Goal: Task Accomplishment & Management: Manage account settings

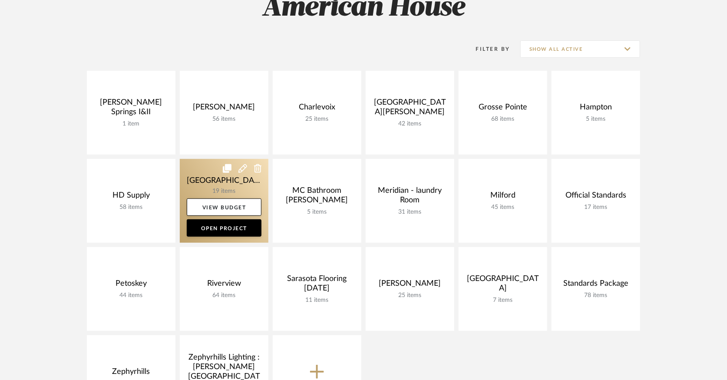
scroll to position [193, 0]
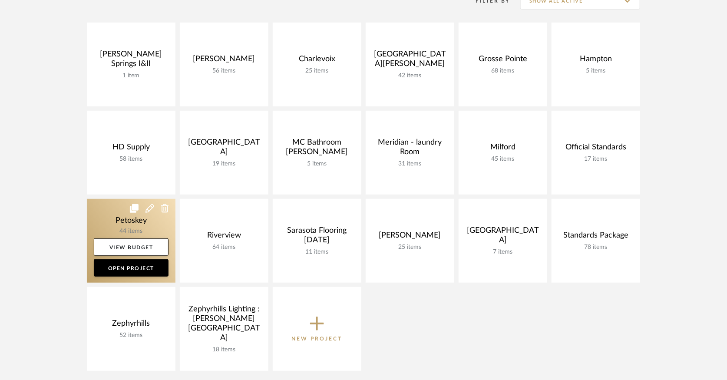
click at [126, 214] on link at bounding box center [131, 241] width 89 height 84
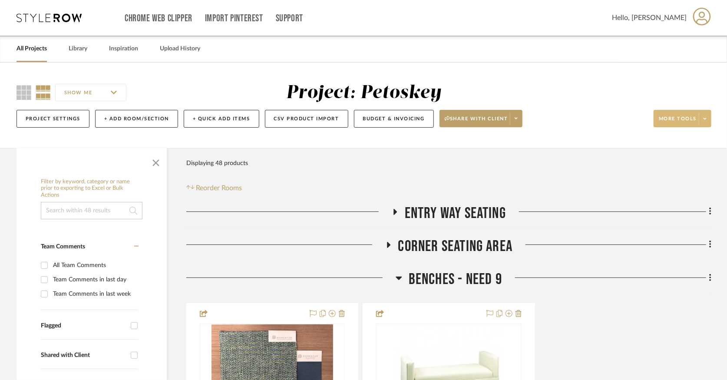
click at [702, 116] on span at bounding box center [705, 118] width 12 height 13
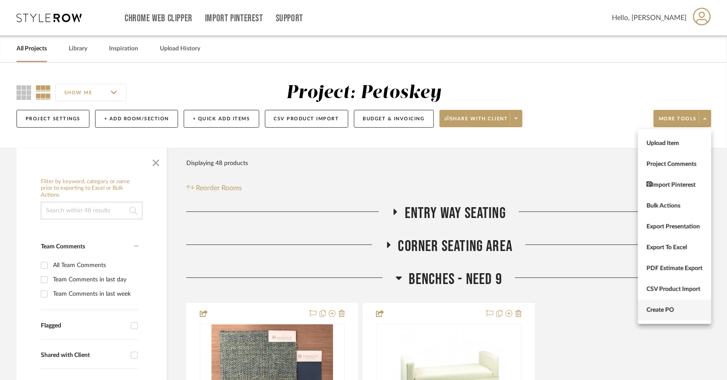
click at [681, 307] on span "Create PO" at bounding box center [674, 310] width 56 height 7
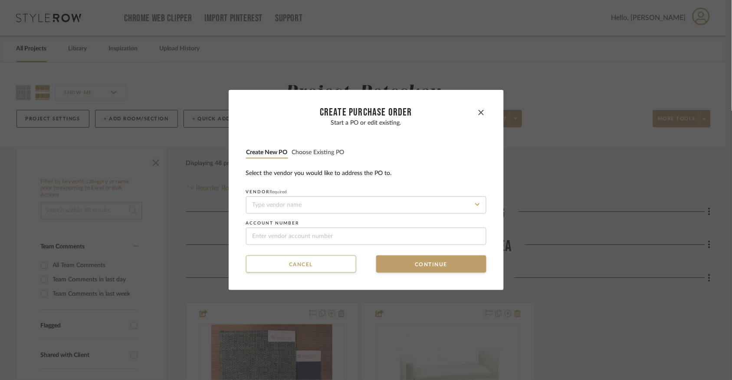
click at [293, 148] on button "Choose existing PO" at bounding box center [318, 152] width 53 height 8
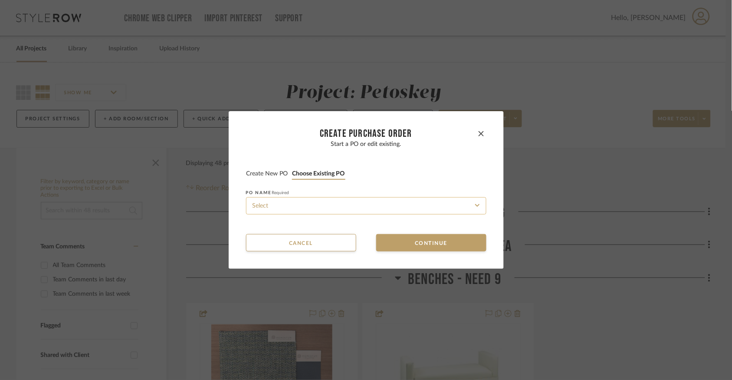
click at [311, 205] on input at bounding box center [366, 205] width 241 height 17
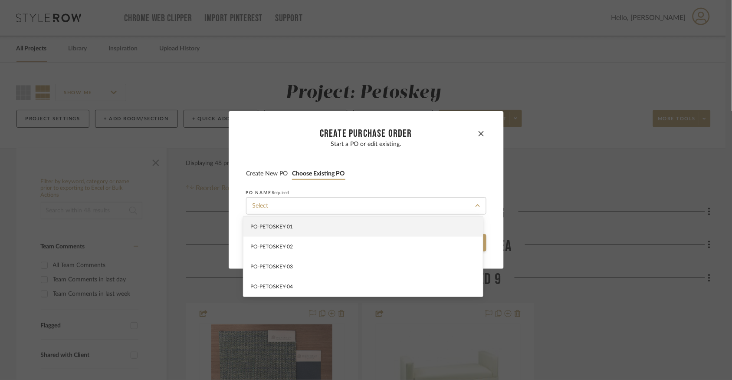
click at [311, 230] on div "PO-PETOSKEY-01" at bounding box center [364, 227] width 240 height 20
type input "PO-PETOSKEY-01"
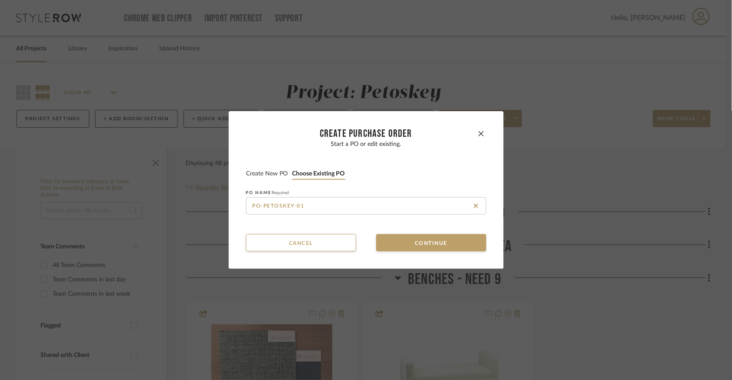
click at [278, 173] on button "Create new PO" at bounding box center [267, 174] width 43 height 8
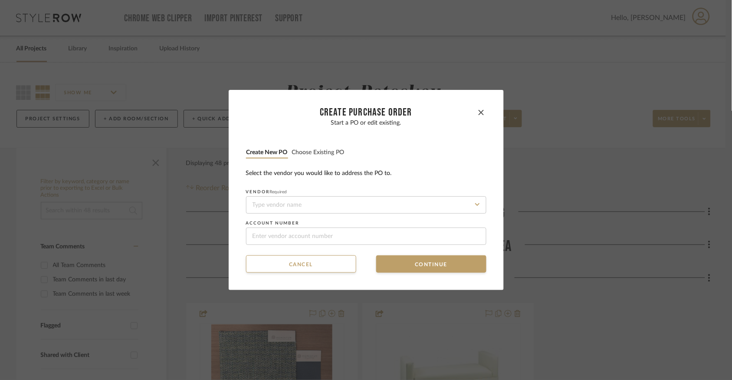
click at [323, 148] on li "Choose existing PO" at bounding box center [318, 153] width 53 height 11
click at [322, 154] on button "Choose existing PO" at bounding box center [318, 152] width 53 height 8
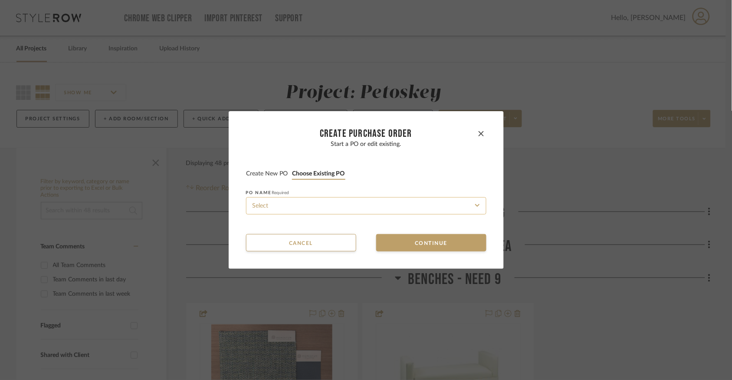
click at [327, 201] on input at bounding box center [366, 205] width 241 height 17
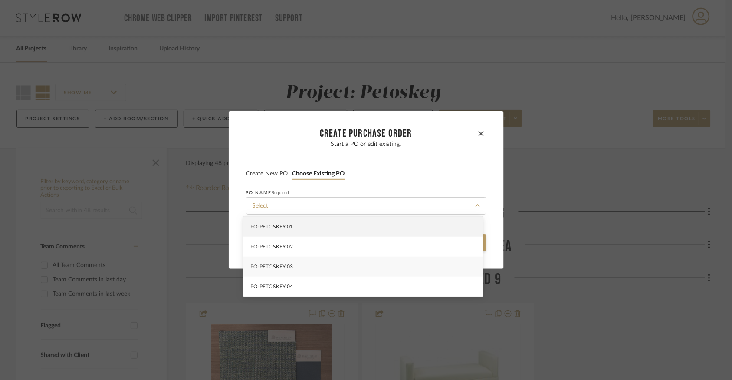
click at [333, 259] on div "PO-PETOSKEY-03" at bounding box center [364, 267] width 240 height 20
type input "PO-PETOSKEY-03"
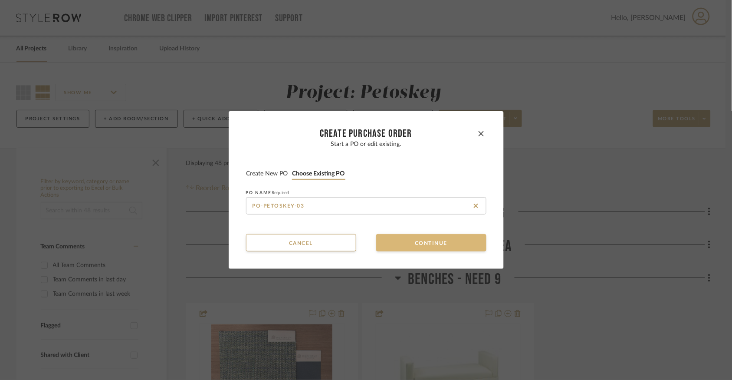
click at [376, 241] on button "Continue" at bounding box center [431, 242] width 110 height 17
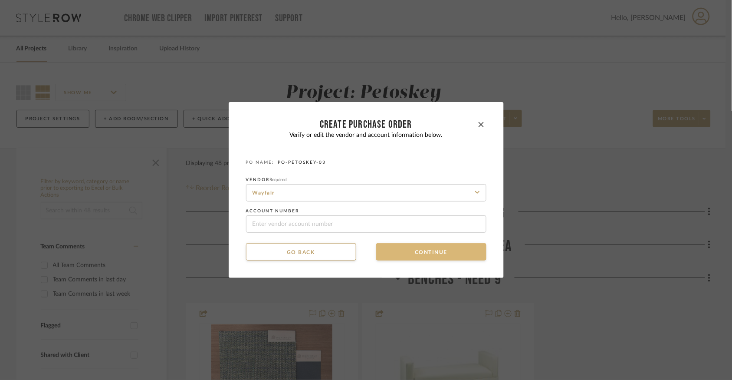
click at [398, 257] on button "Continue" at bounding box center [431, 251] width 110 height 17
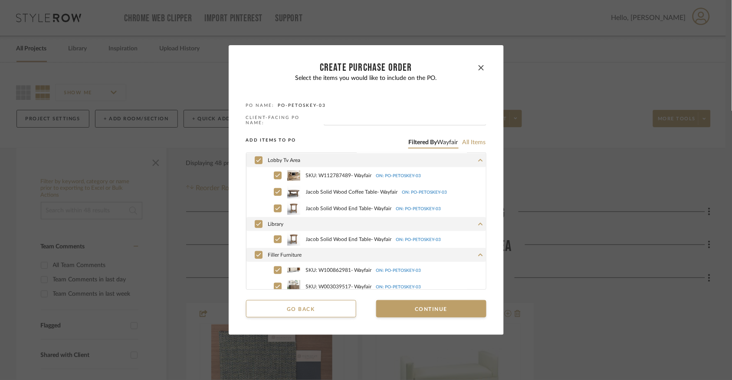
scroll to position [142, 0]
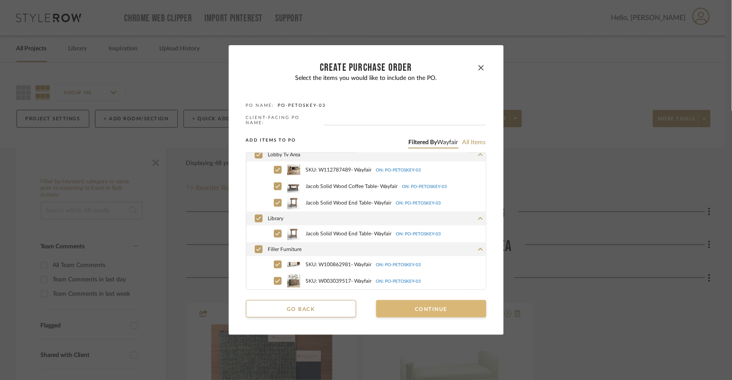
click at [406, 311] on button "Continue" at bounding box center [431, 308] width 110 height 17
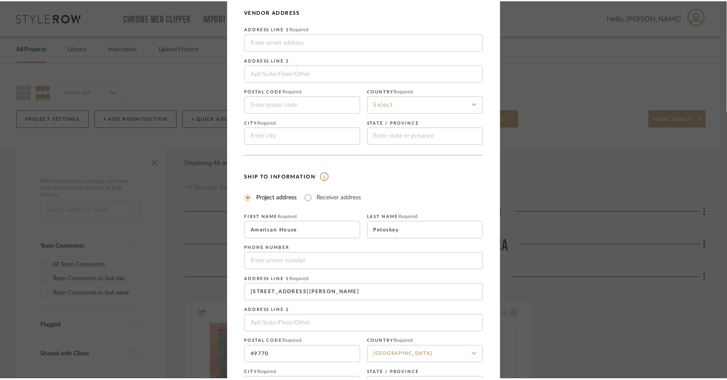
scroll to position [120, 0]
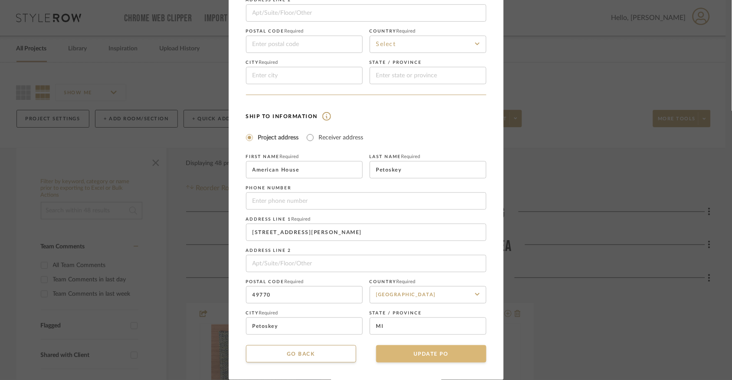
click at [414, 349] on button "UPDATE PO" at bounding box center [431, 353] width 110 height 17
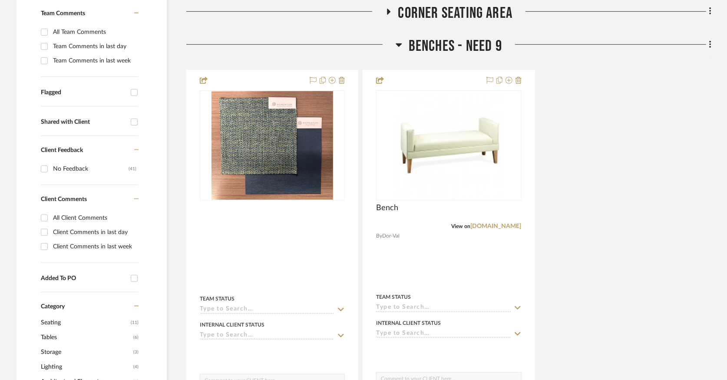
scroll to position [241, 0]
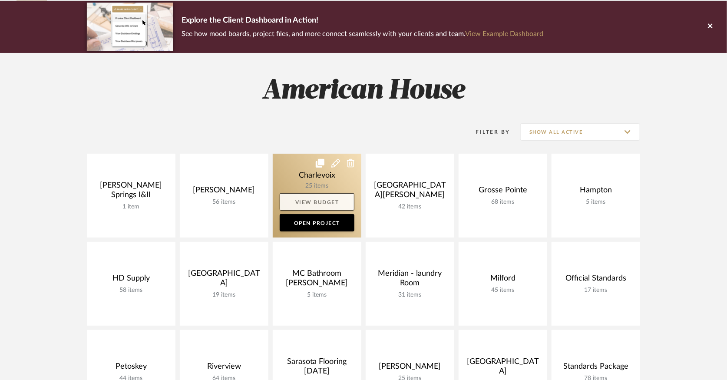
scroll to position [193, 0]
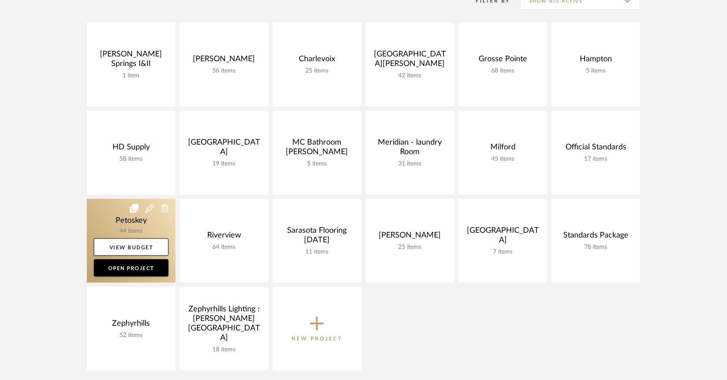
click at [97, 216] on link at bounding box center [131, 241] width 89 height 84
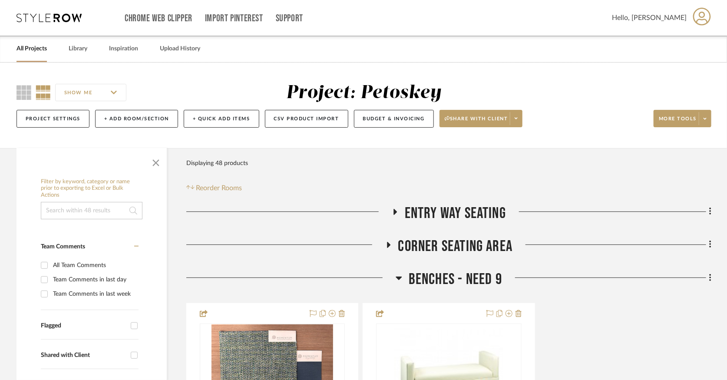
click at [394, 209] on icon at bounding box center [394, 211] width 10 height 7
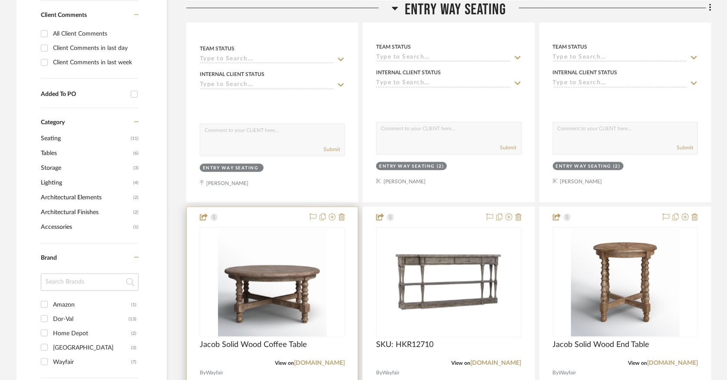
scroll to position [434, 0]
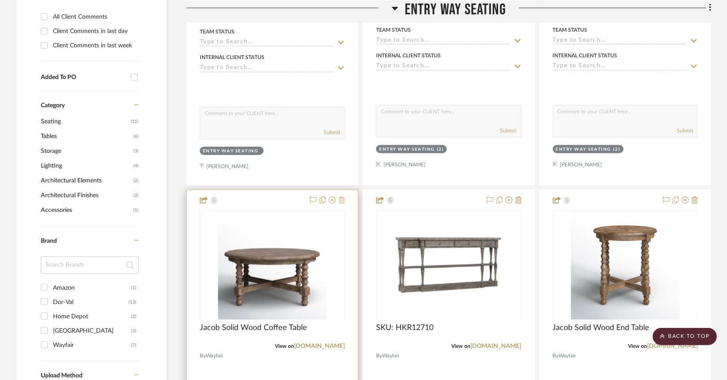
click at [343, 201] on icon at bounding box center [342, 200] width 6 height 7
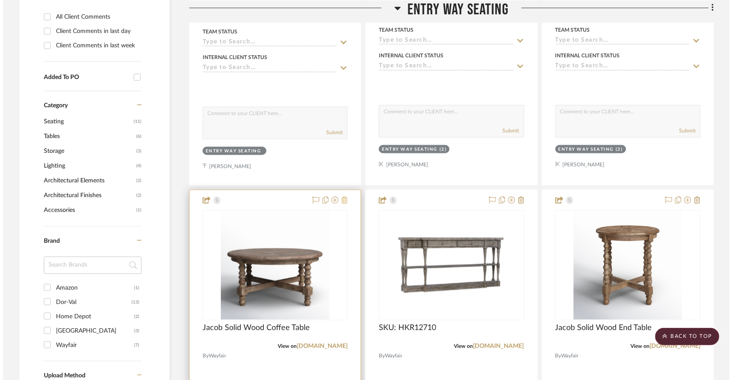
scroll to position [0, 0]
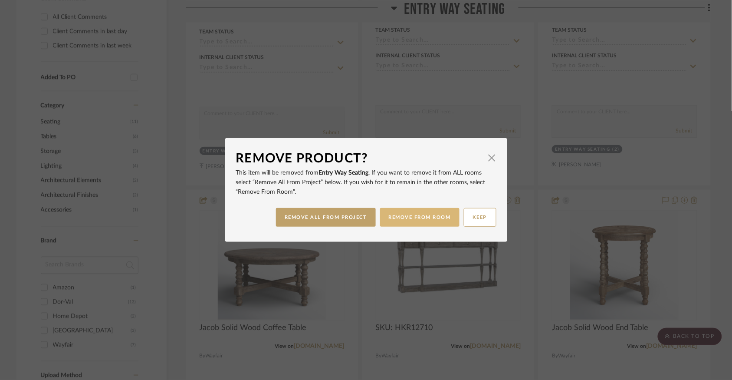
click at [392, 221] on button "REMOVE FROM ROOM" at bounding box center [419, 217] width 79 height 19
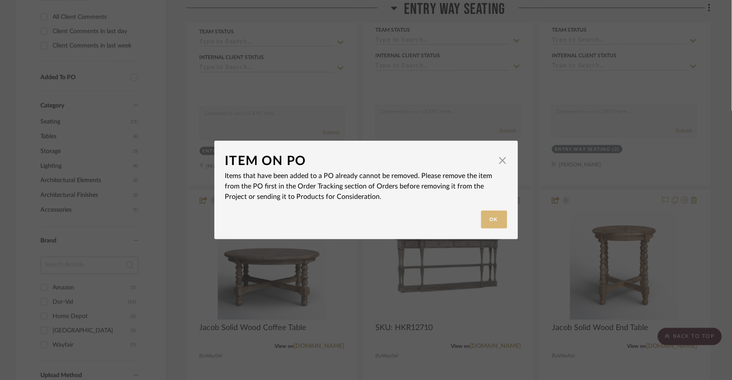
click at [491, 223] on button "Ok" at bounding box center [494, 220] width 26 height 18
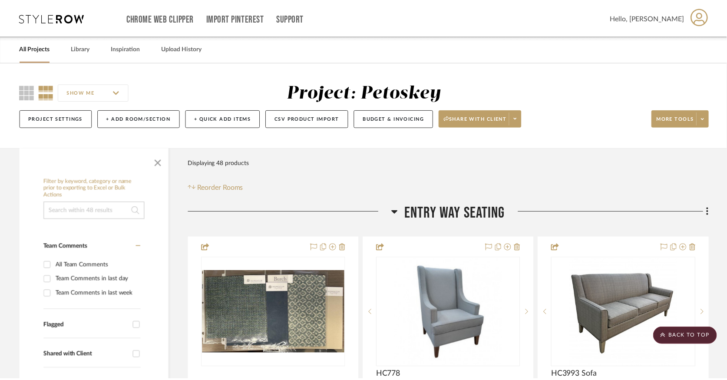
scroll to position [434, 0]
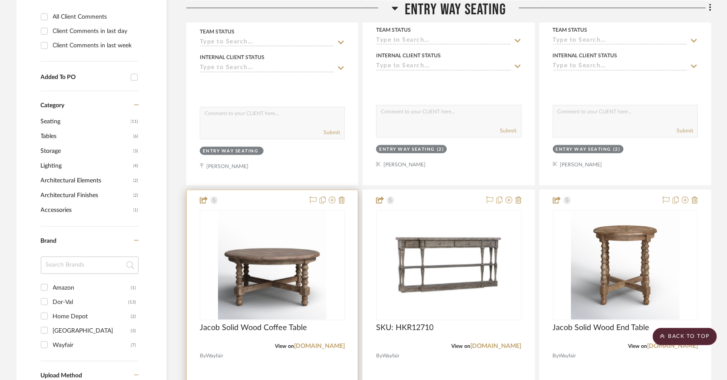
click at [285, 198] on div at bounding box center [272, 380] width 171 height 380
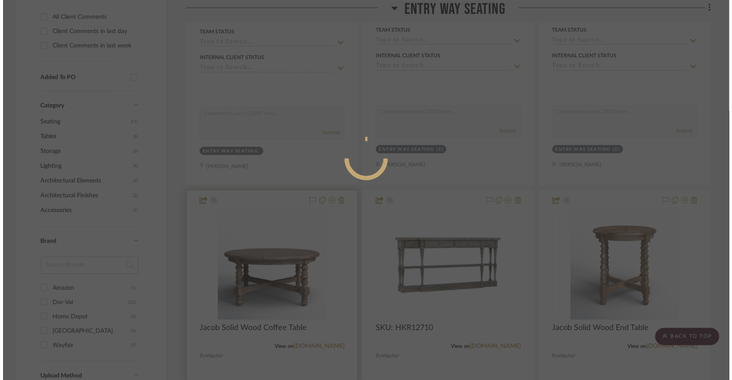
scroll to position [0, 0]
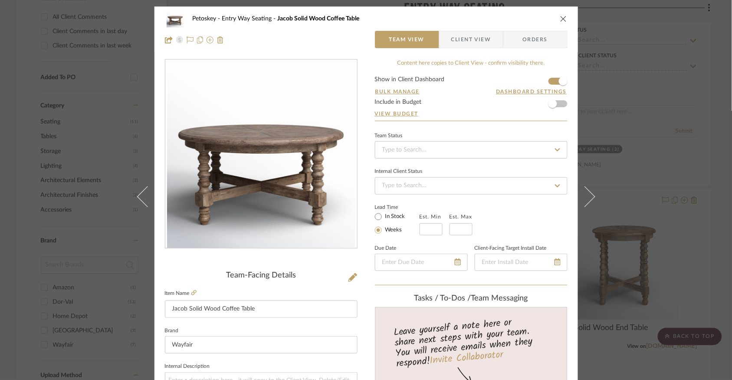
click at [518, 42] on span "Orders" at bounding box center [536, 39] width 44 height 17
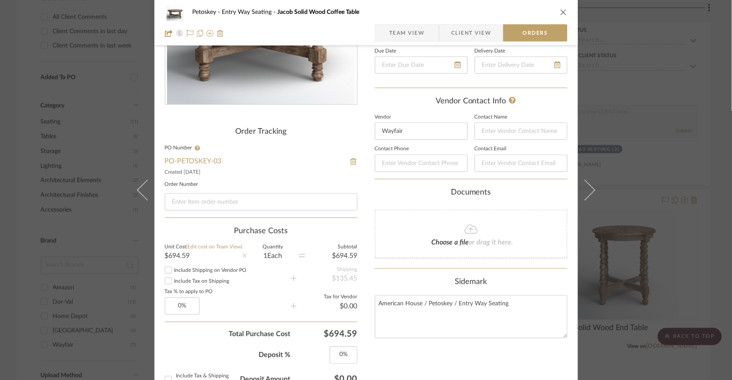
scroll to position [145, 0]
click at [351, 162] on img at bounding box center [354, 160] width 8 height 7
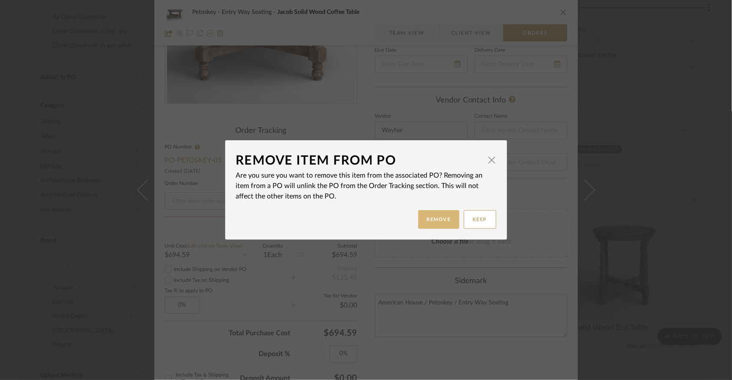
click at [447, 223] on button "Remove" at bounding box center [439, 219] width 41 height 19
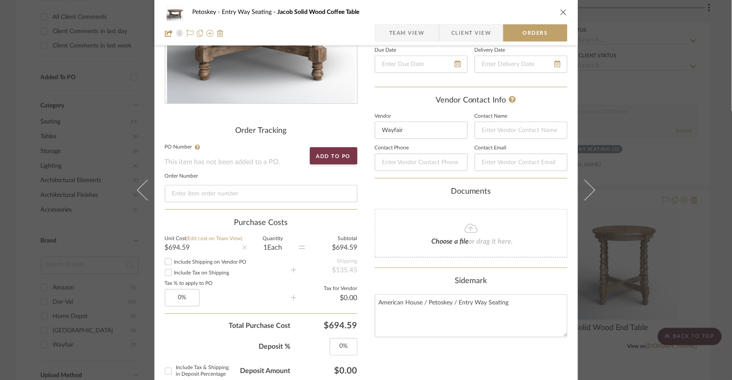
click at [561, 9] on icon "close" at bounding box center [564, 12] width 7 height 7
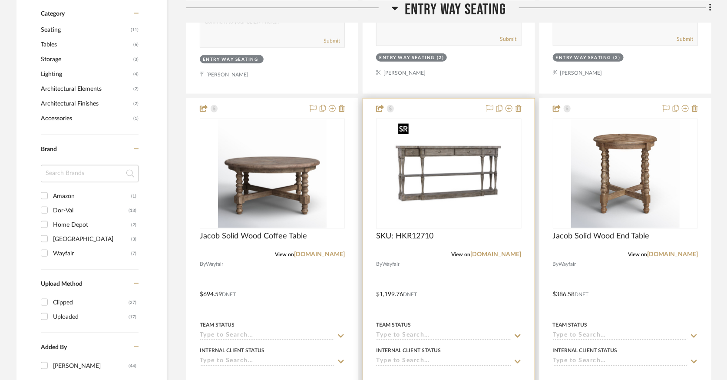
scroll to position [531, 0]
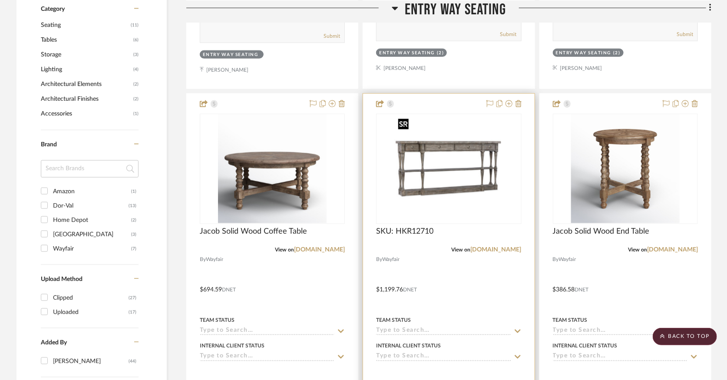
click at [479, 147] on img "0" at bounding box center [448, 169] width 109 height 109
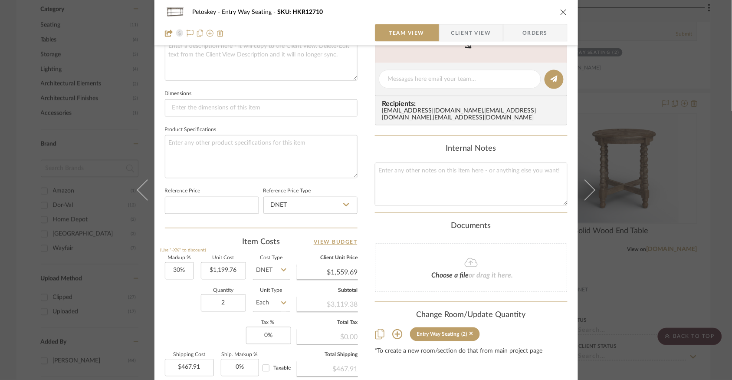
scroll to position [337, 0]
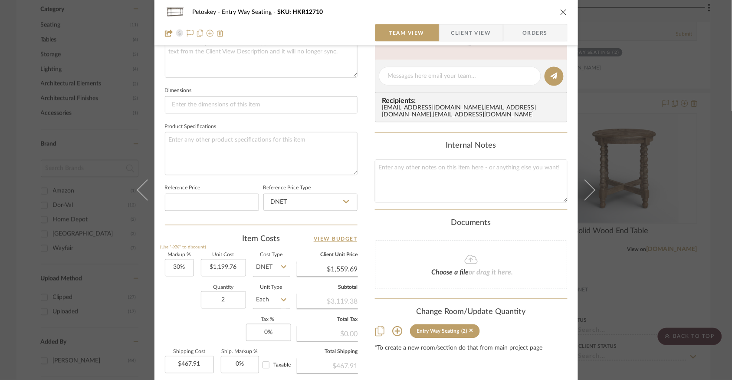
click at [562, 15] on icon "close" at bounding box center [564, 12] width 7 height 7
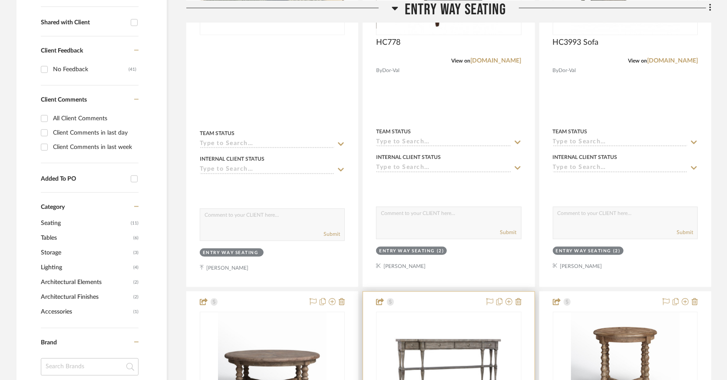
scroll to position [386, 0]
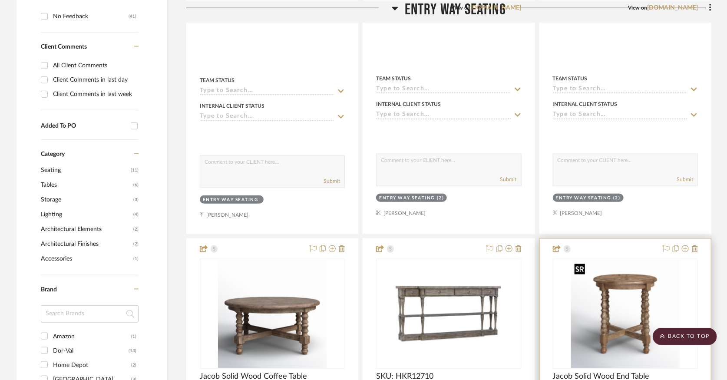
click at [643, 298] on img "0" at bounding box center [625, 314] width 109 height 109
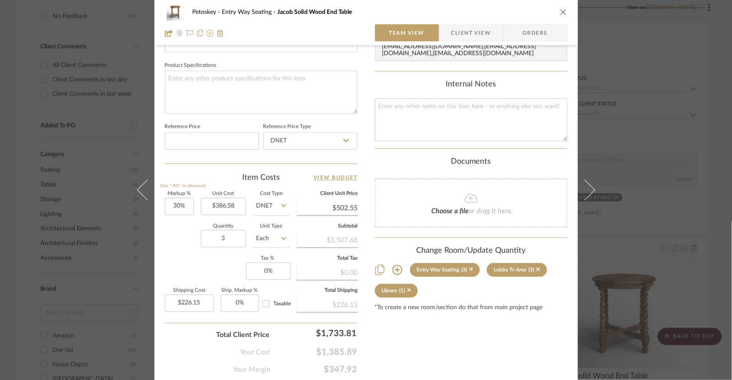
scroll to position [428, 0]
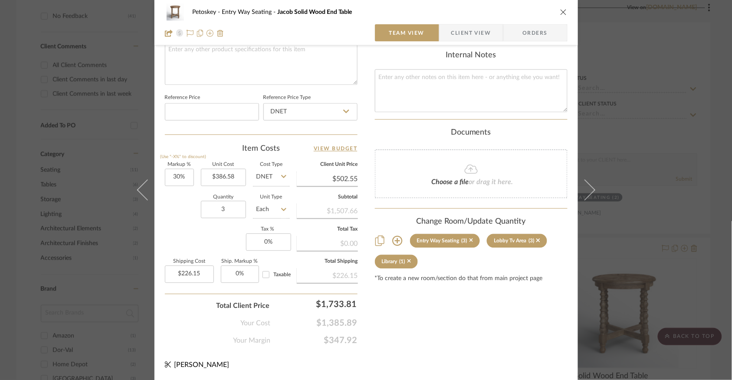
click at [562, 10] on icon "close" at bounding box center [564, 12] width 7 height 7
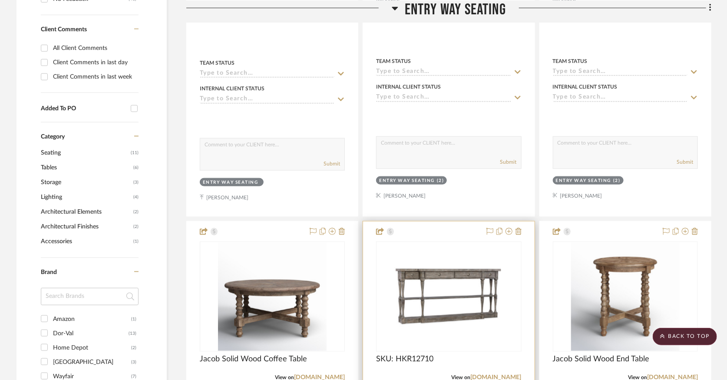
scroll to position [386, 0]
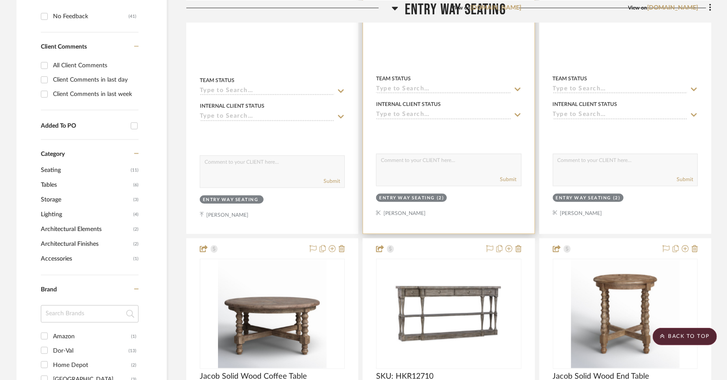
click at [392, 9] on div "View on [DOMAIN_NAME]" at bounding box center [448, 8] width 145 height 8
click at [392, 7] on div "View on [DOMAIN_NAME]" at bounding box center [448, 8] width 145 height 8
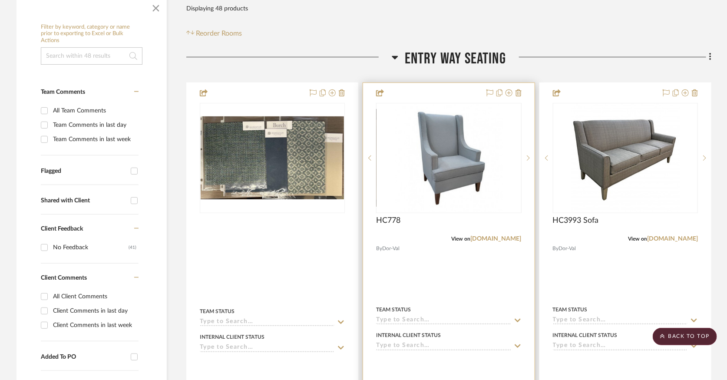
scroll to position [145, 0]
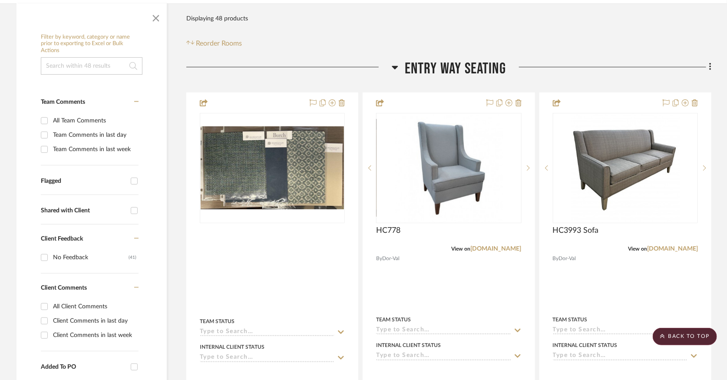
click at [395, 61] on h3 "Entry Way Seating" at bounding box center [449, 68] width 114 height 19
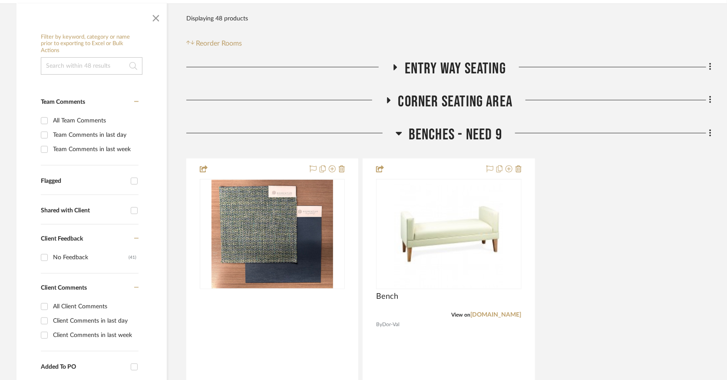
click at [389, 98] on icon at bounding box center [388, 100] width 3 height 6
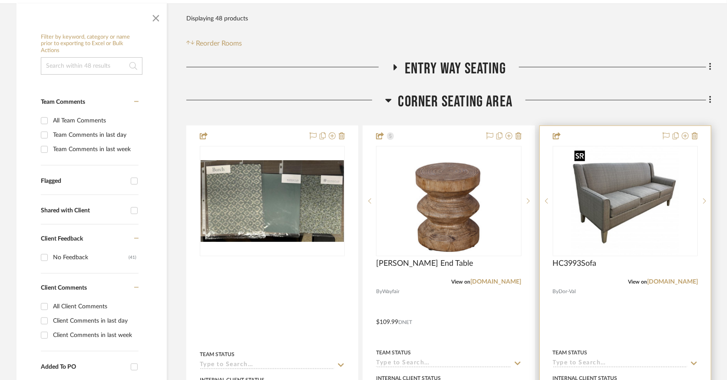
click at [647, 207] on img "0" at bounding box center [625, 201] width 109 height 109
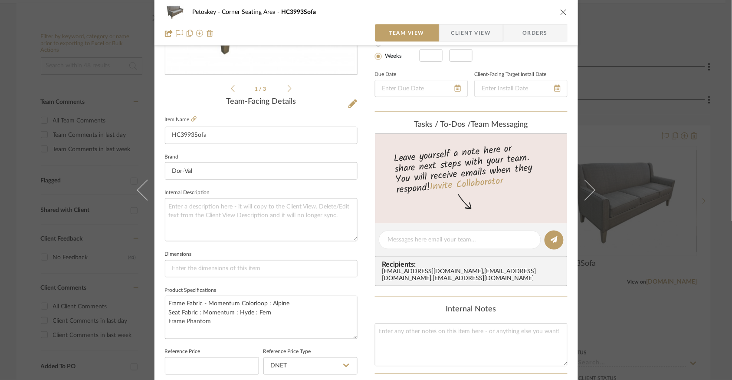
scroll to position [193, 0]
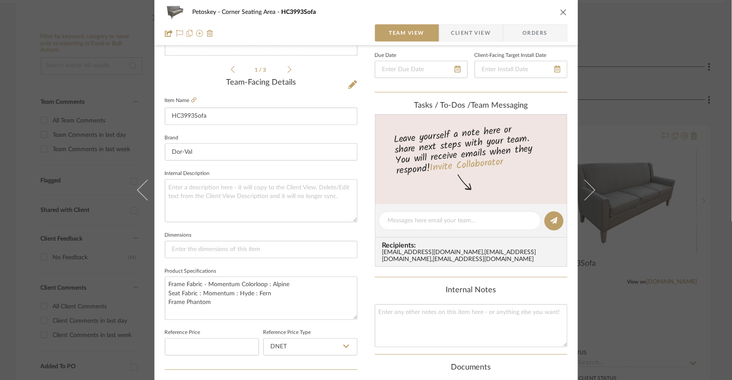
click at [561, 9] on icon "close" at bounding box center [564, 12] width 7 height 7
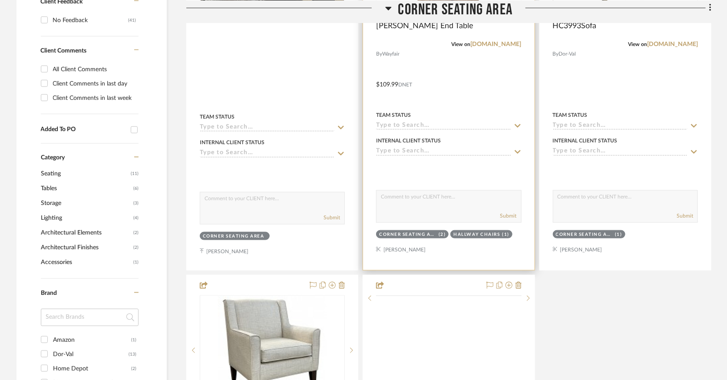
scroll to position [434, 0]
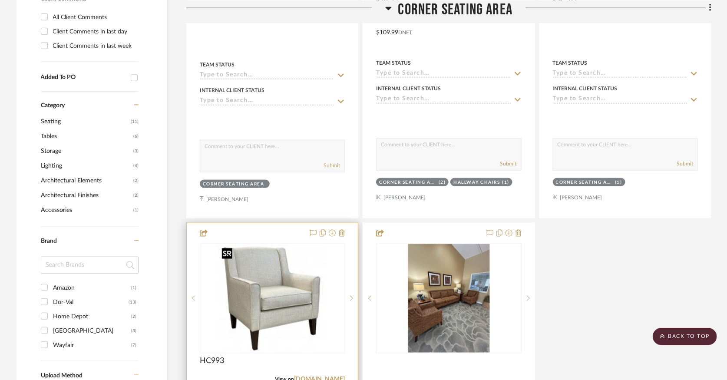
click at [0, 0] on img at bounding box center [0, 0] width 0 height 0
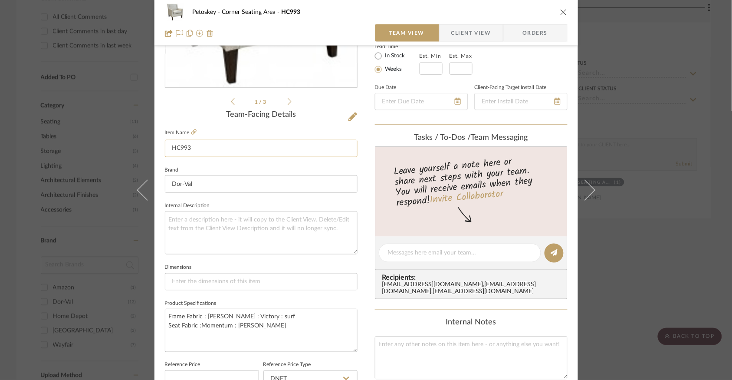
scroll to position [193, 0]
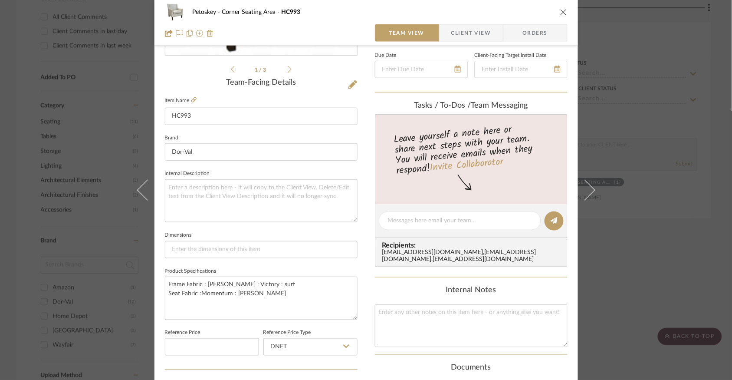
click at [562, 13] on icon "close" at bounding box center [564, 12] width 7 height 7
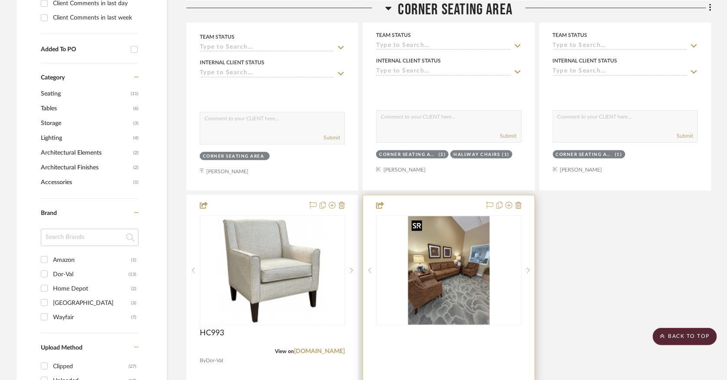
scroll to position [434, 0]
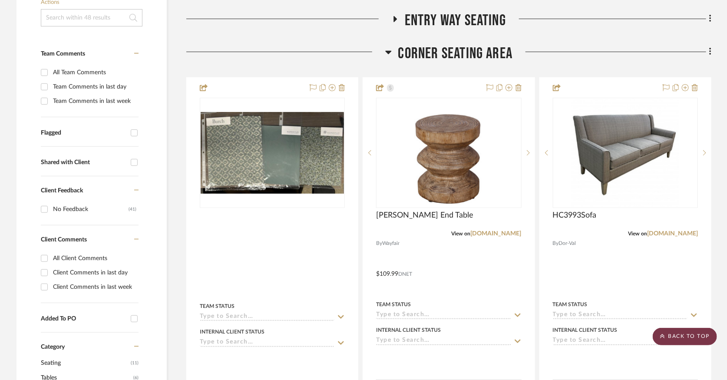
click at [705, 337] on scroll-to-top-button "BACK TO TOP" at bounding box center [685, 336] width 64 height 17
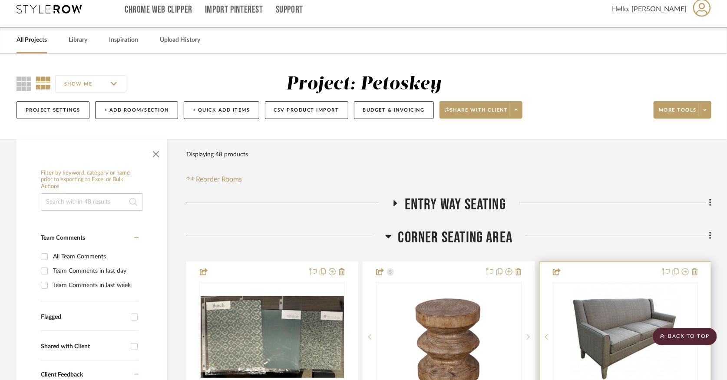
scroll to position [0, 0]
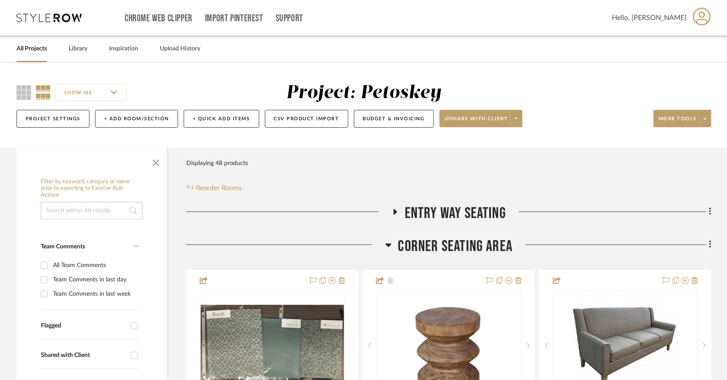
click at [51, 20] on icon at bounding box center [48, 17] width 65 height 9
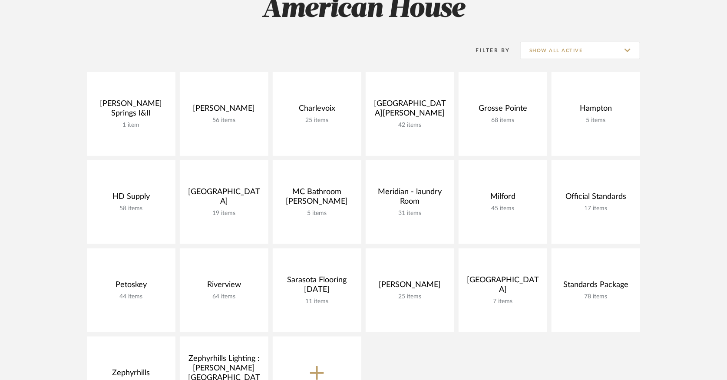
scroll to position [193, 0]
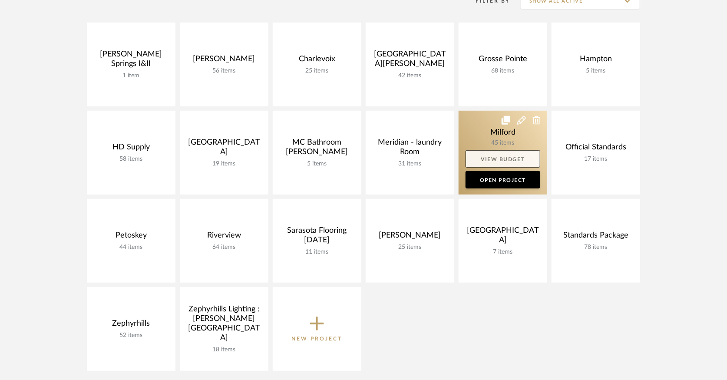
click at [505, 157] on link "View Budget" at bounding box center [502, 158] width 75 height 17
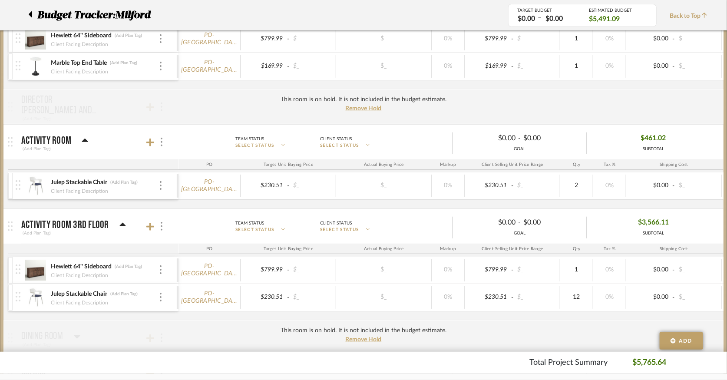
click at [26, 9] on div "Budget Tracker: [GEOGRAPHIC_DATA]" at bounding box center [261, 15] width 493 height 16
click at [30, 15] on icon at bounding box center [30, 14] width 3 height 6
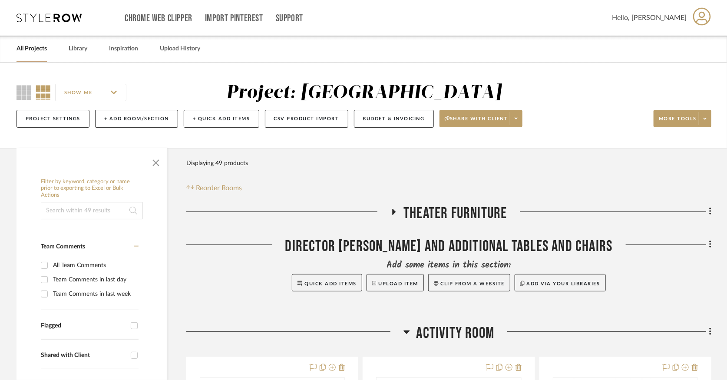
scroll to position [193, 0]
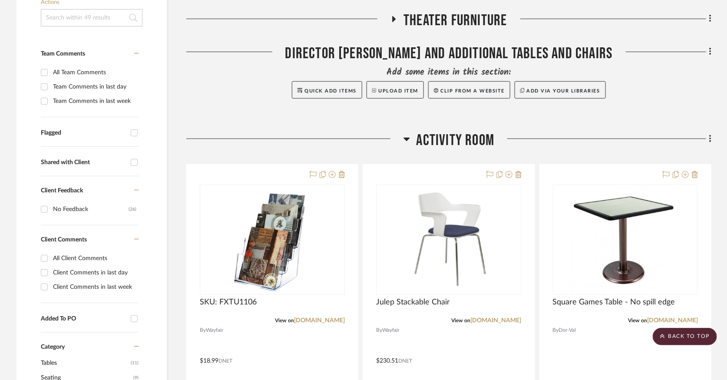
click at [404, 143] on icon at bounding box center [406, 139] width 7 height 10
